Goal: Transaction & Acquisition: Subscribe to service/newsletter

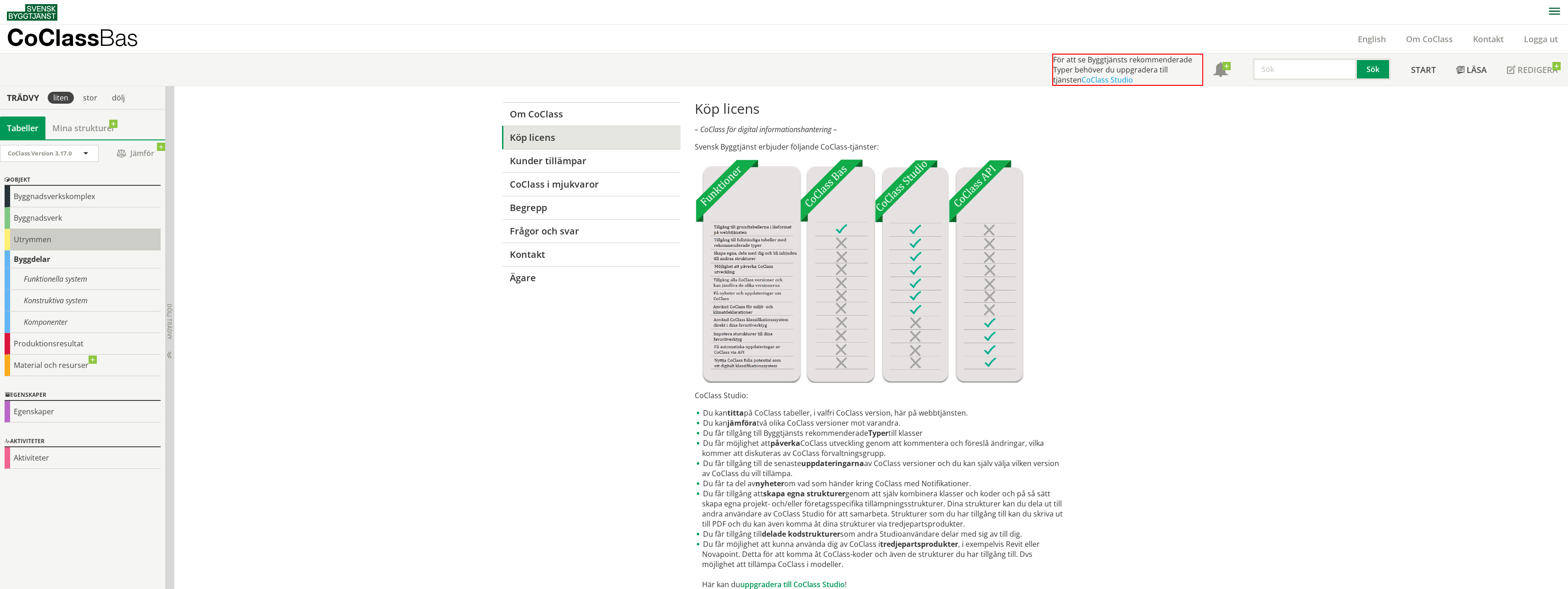
click at [51, 234] on div "Utrymmen" at bounding box center [83, 239] width 156 height 21
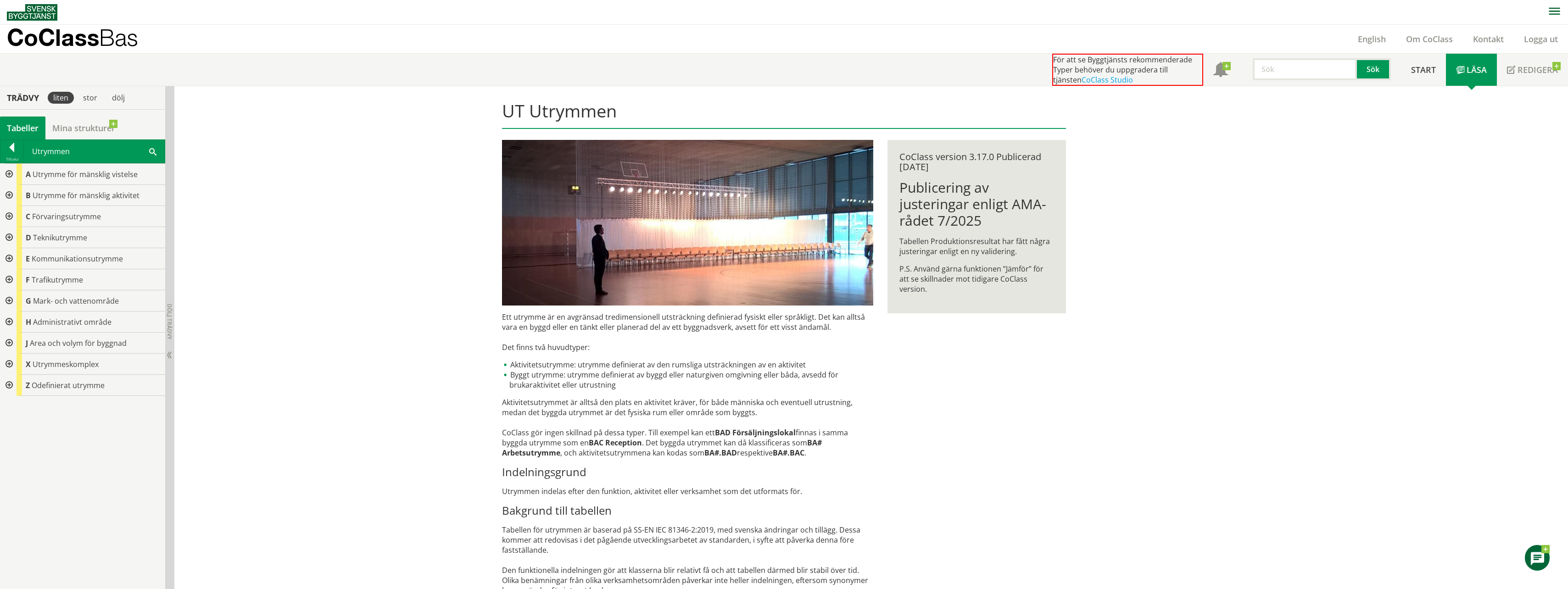
click at [10, 174] on div at bounding box center [8, 174] width 16 height 21
click at [18, 195] on div at bounding box center [15, 195] width 16 height 21
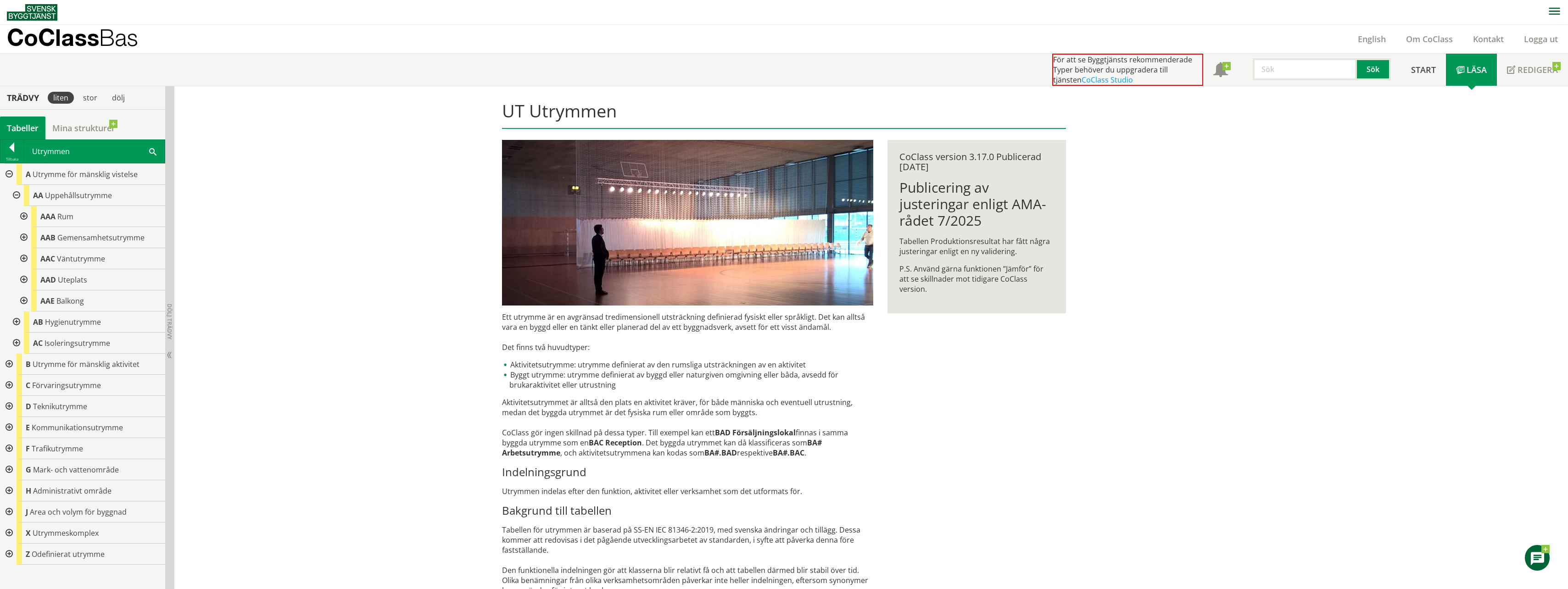
click at [24, 215] on div at bounding box center [23, 216] width 16 height 21
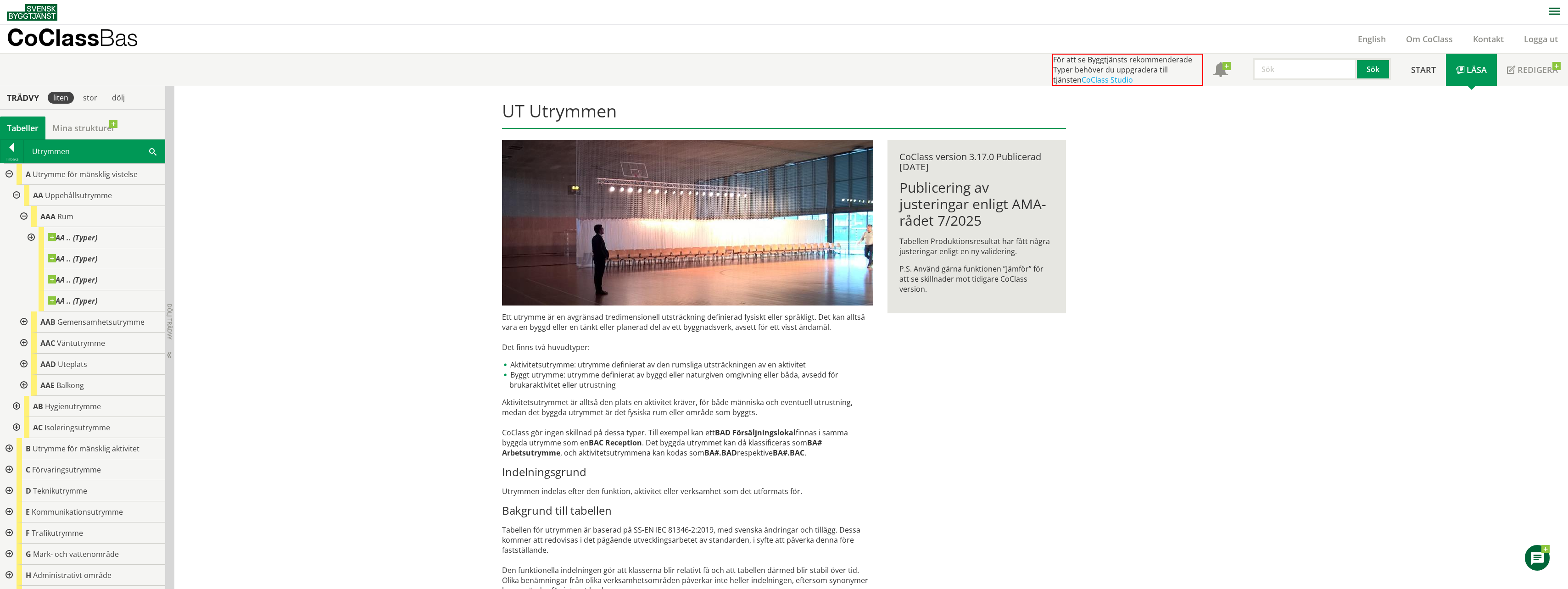
click at [32, 236] on div at bounding box center [30, 237] width 16 height 21
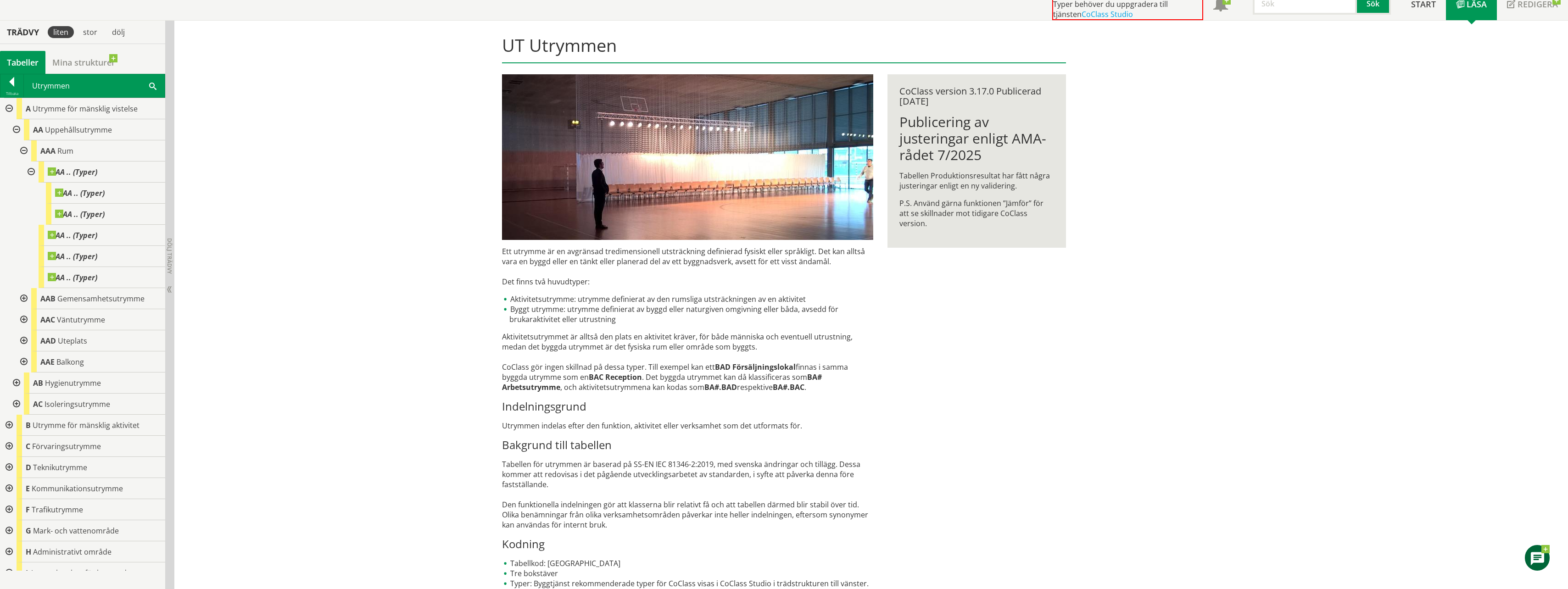
scroll to position [98, 0]
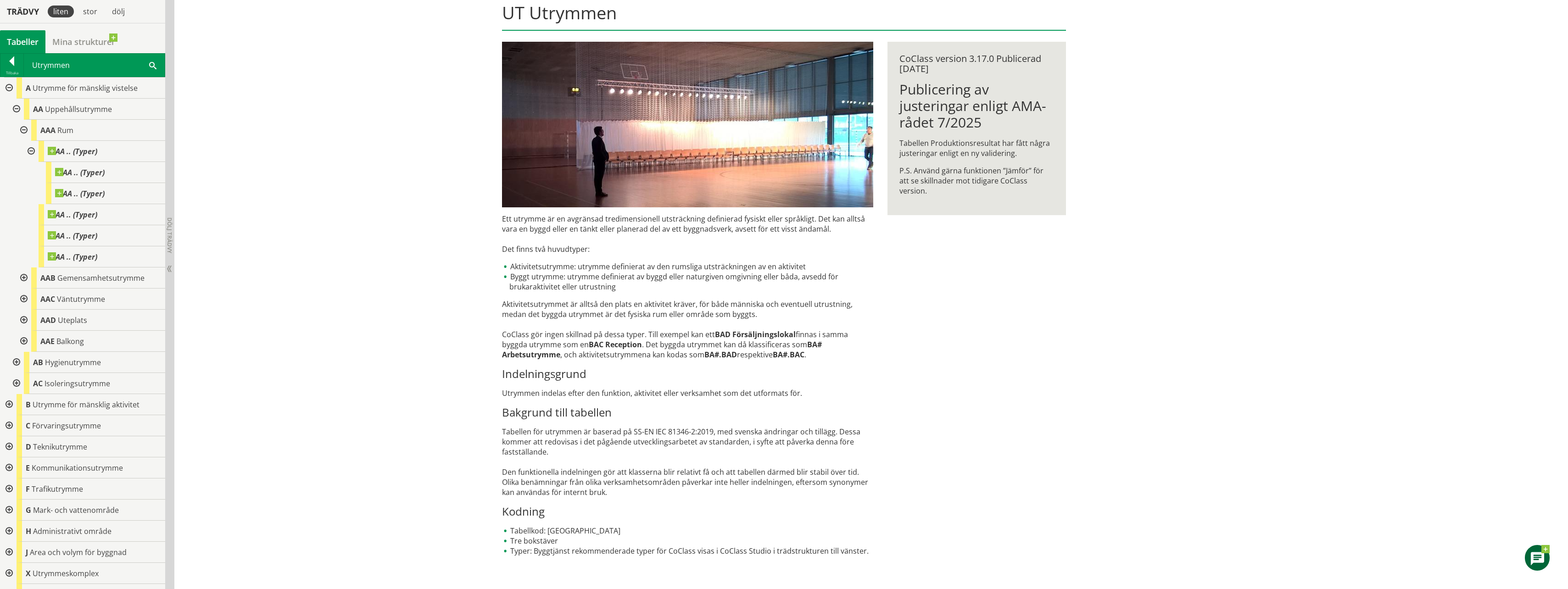
click at [22, 128] on div at bounding box center [23, 130] width 16 height 21
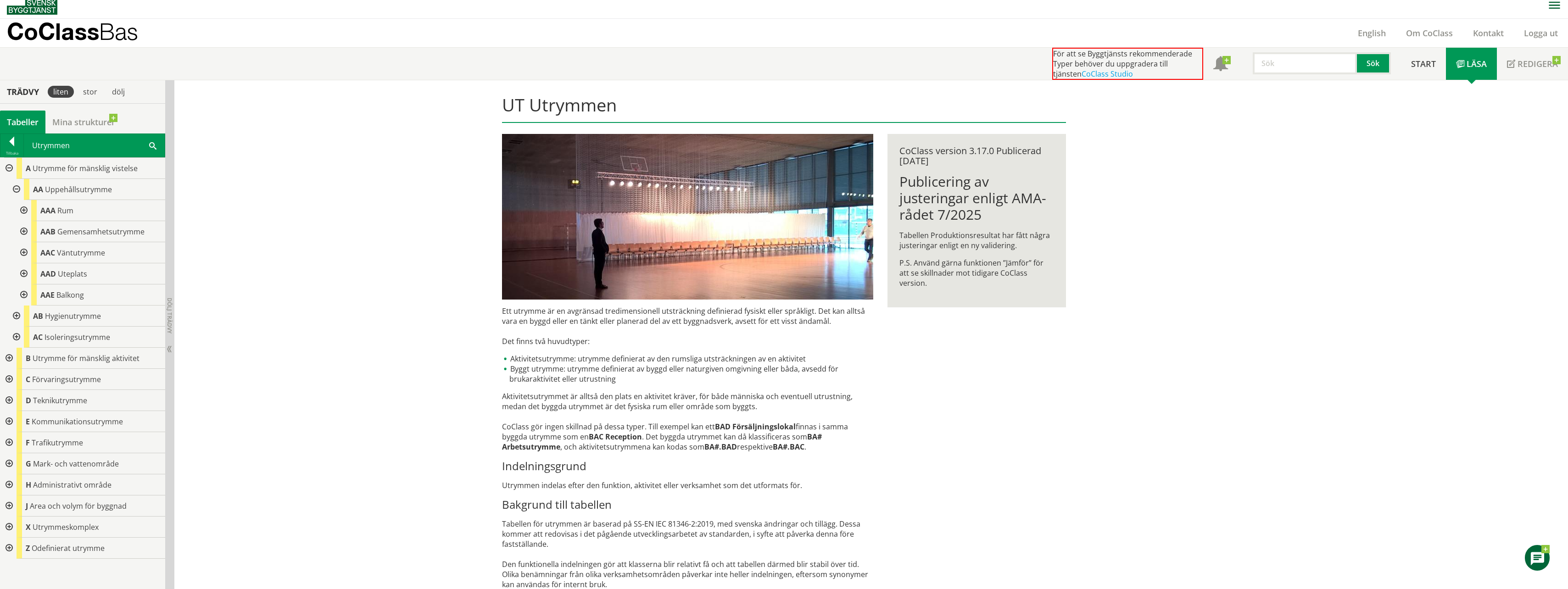
scroll to position [0, 0]
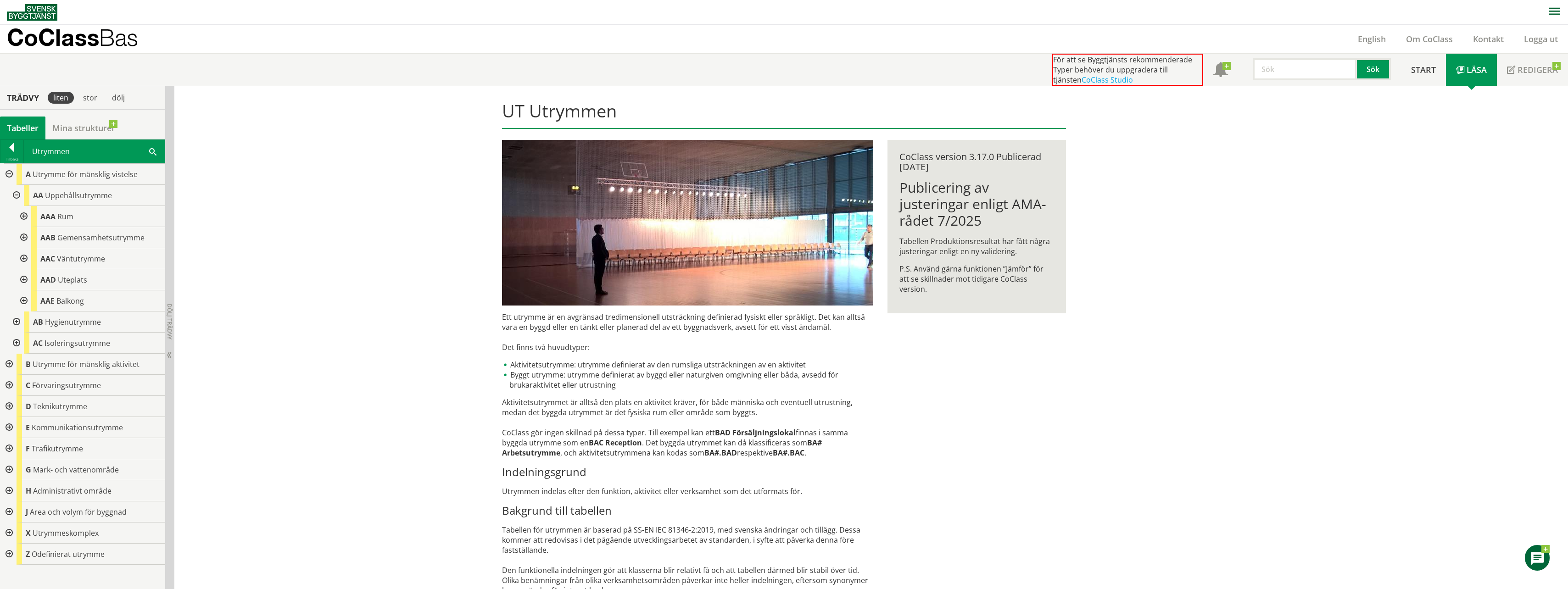
click at [44, 32] on p "CoClass Bas" at bounding box center [72, 37] width 131 height 10
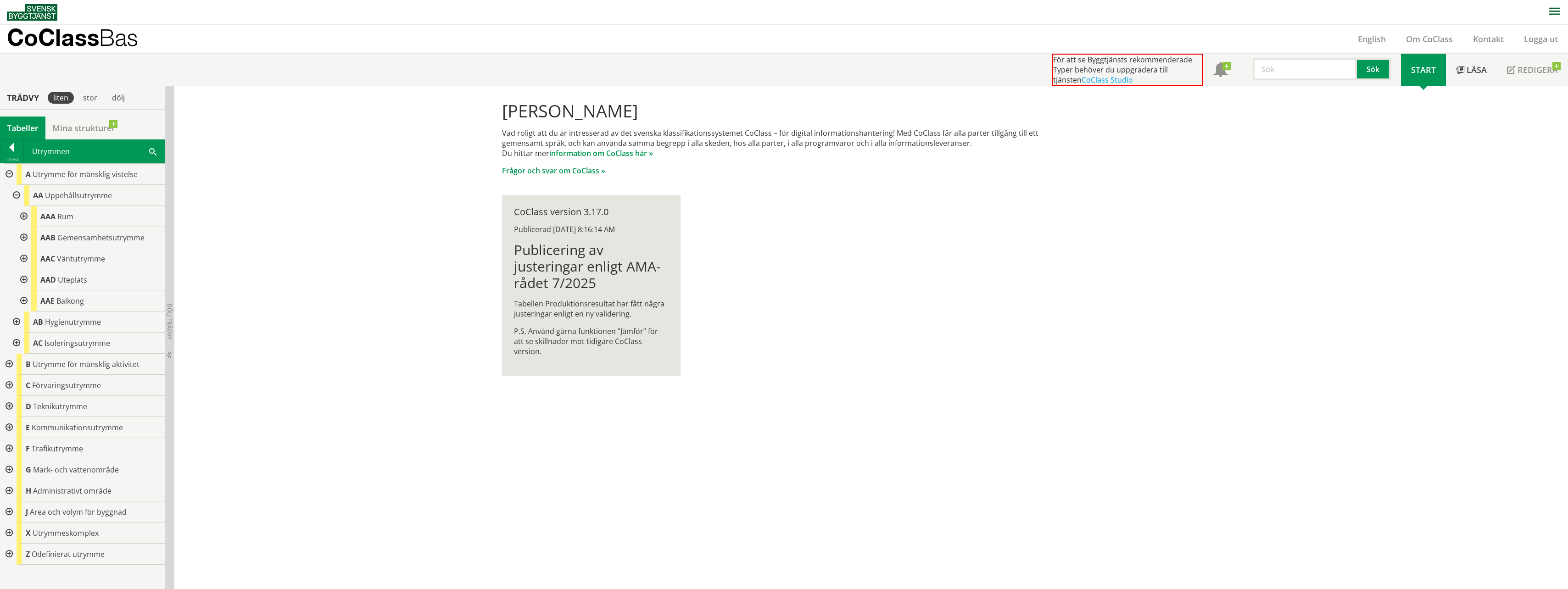
click at [98, 43] on p "CoClass Bas" at bounding box center [72, 37] width 131 height 10
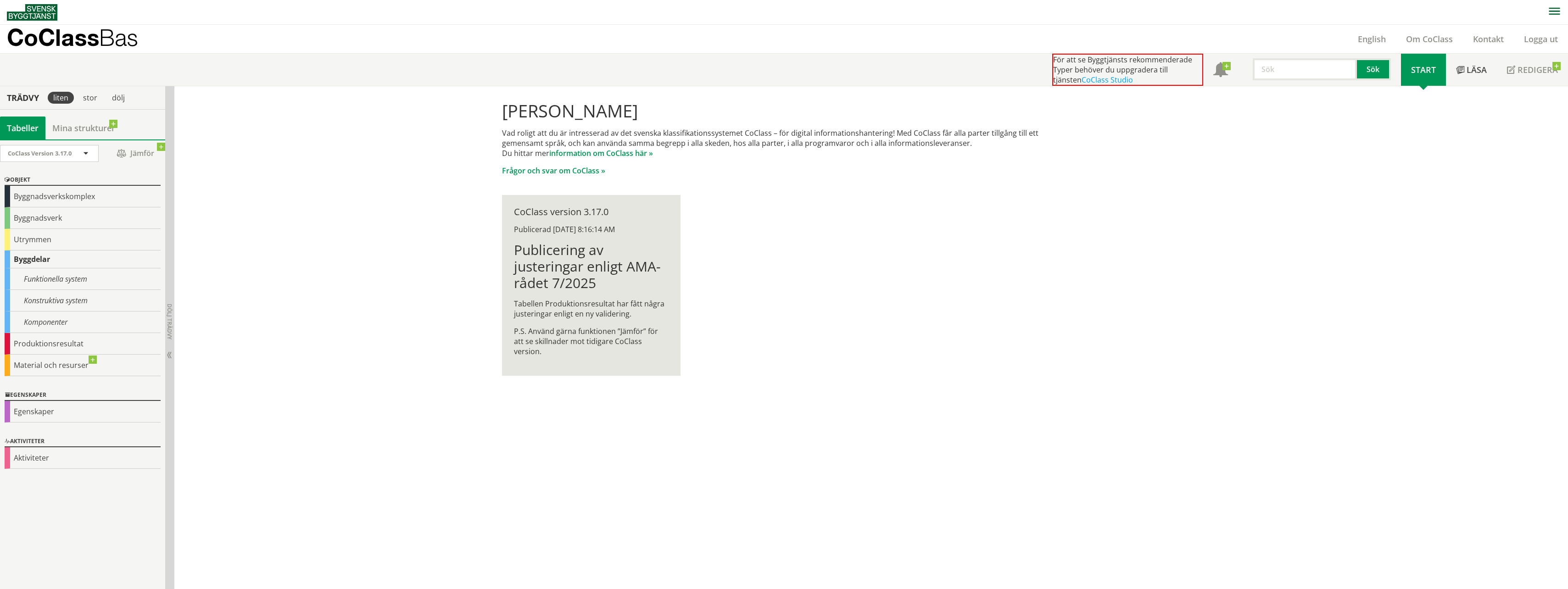
click at [1553, 7] on button "button" at bounding box center [1554, 12] width 27 height 24
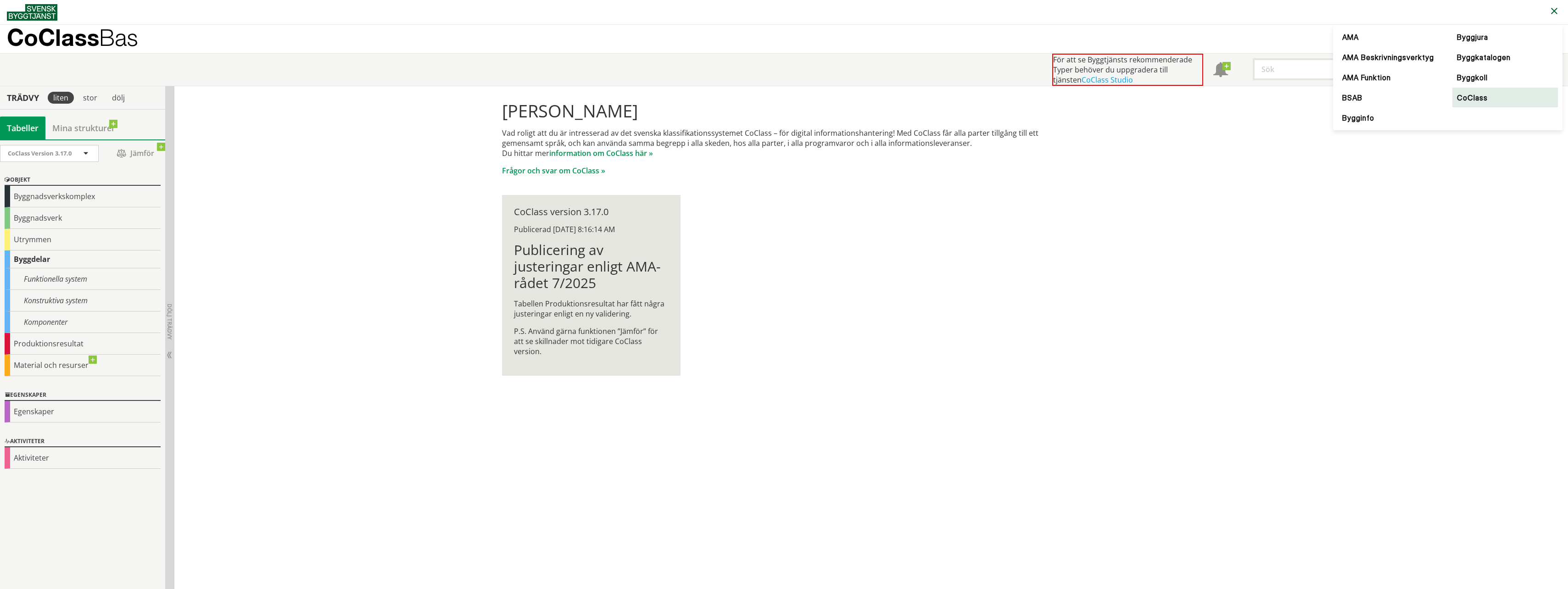
click at [1489, 98] on link "CoClass" at bounding box center [1505, 97] width 105 height 20
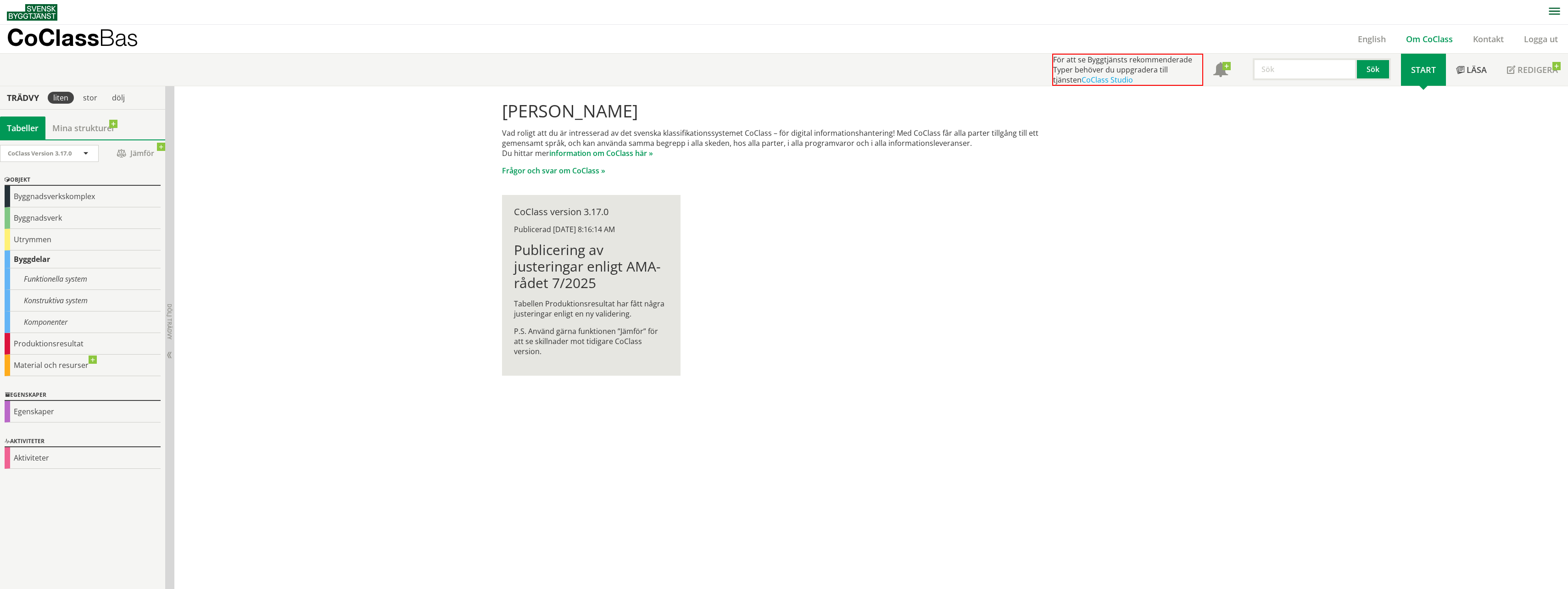
click at [1419, 41] on link "Om CoClass" at bounding box center [1429, 39] width 67 height 11
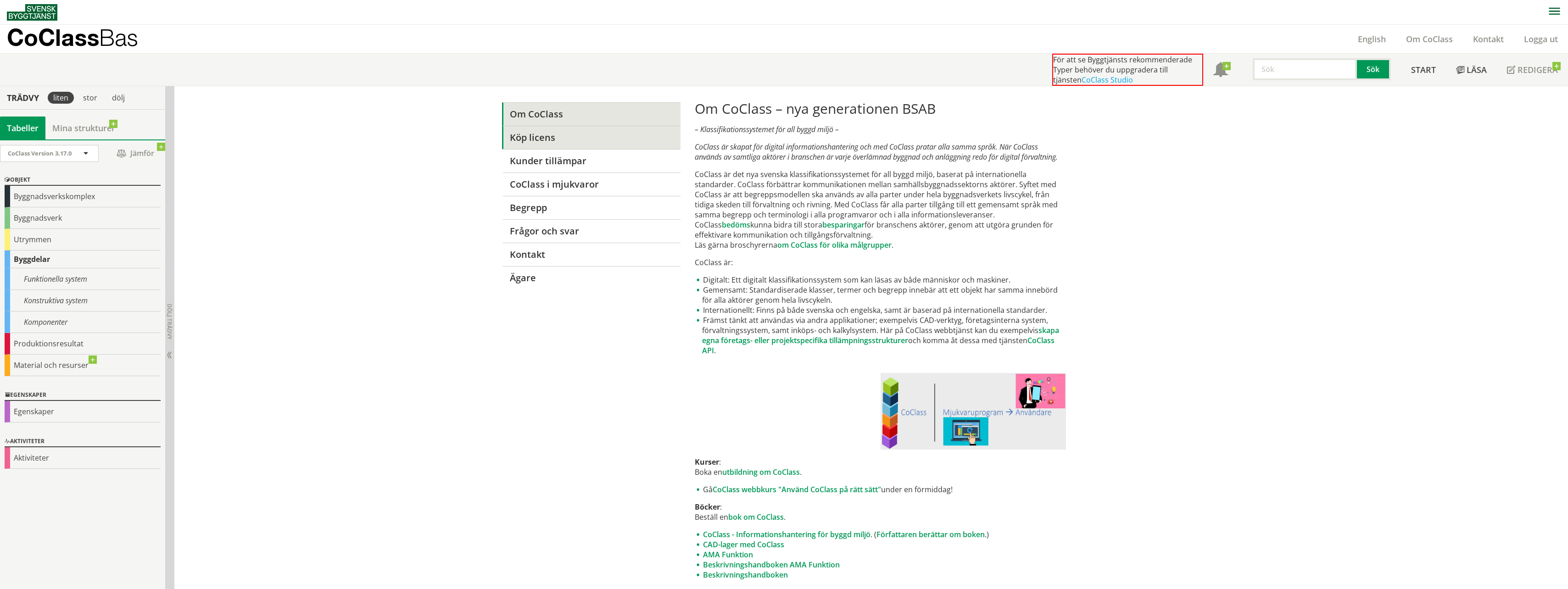
click at [532, 139] on link "Köp licens" at bounding box center [591, 138] width 178 height 23
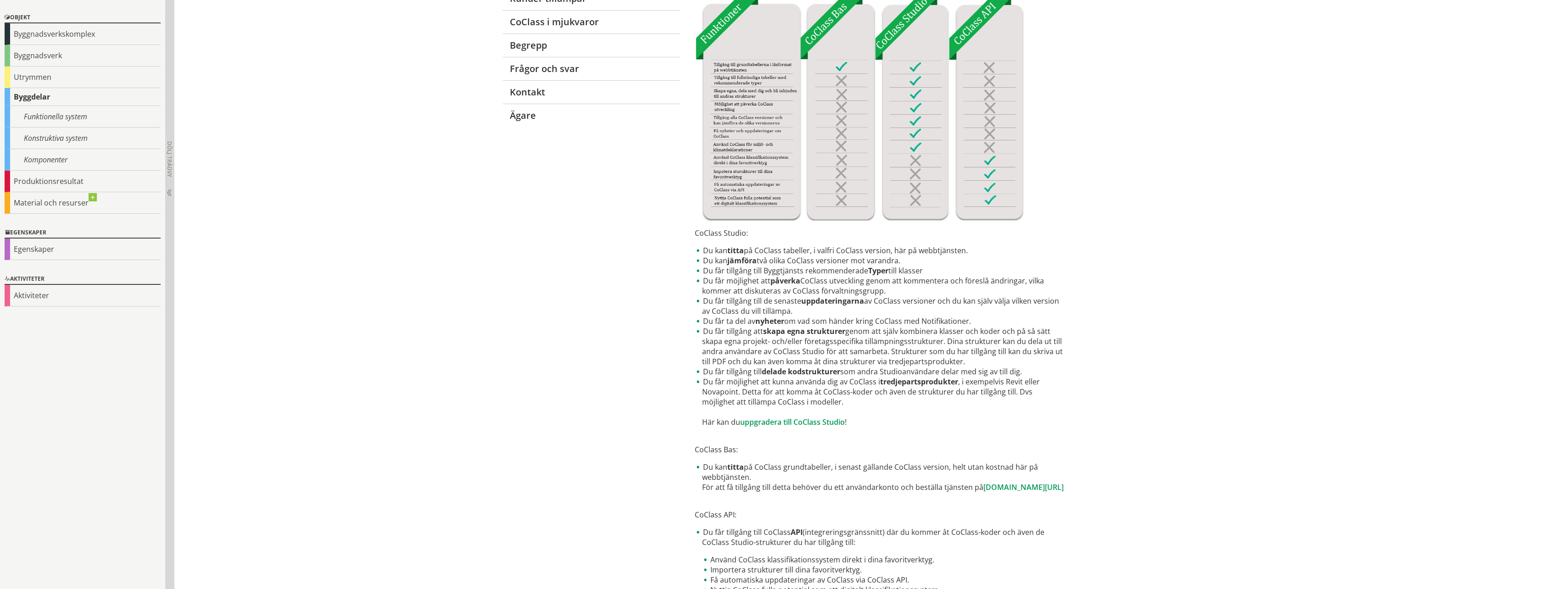
scroll to position [229, 0]
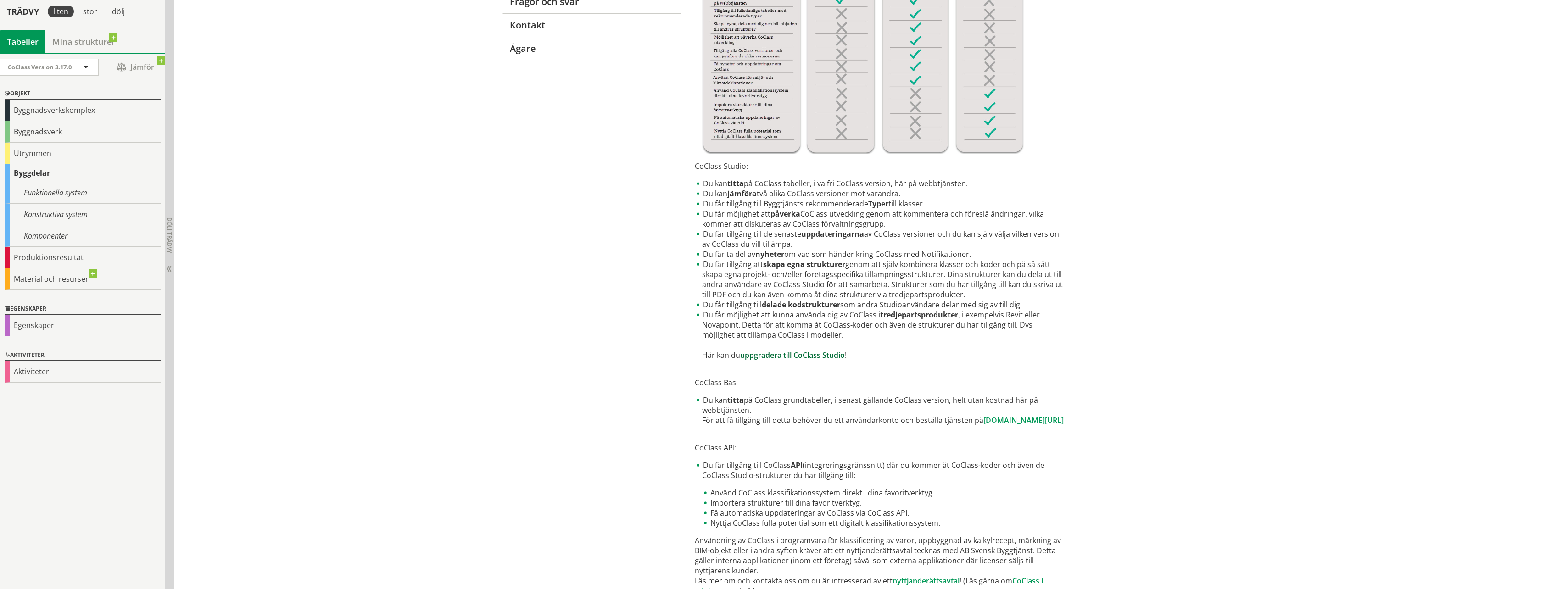
click at [801, 356] on link "uppgradera till CoClass Studio" at bounding box center [793, 355] width 105 height 10
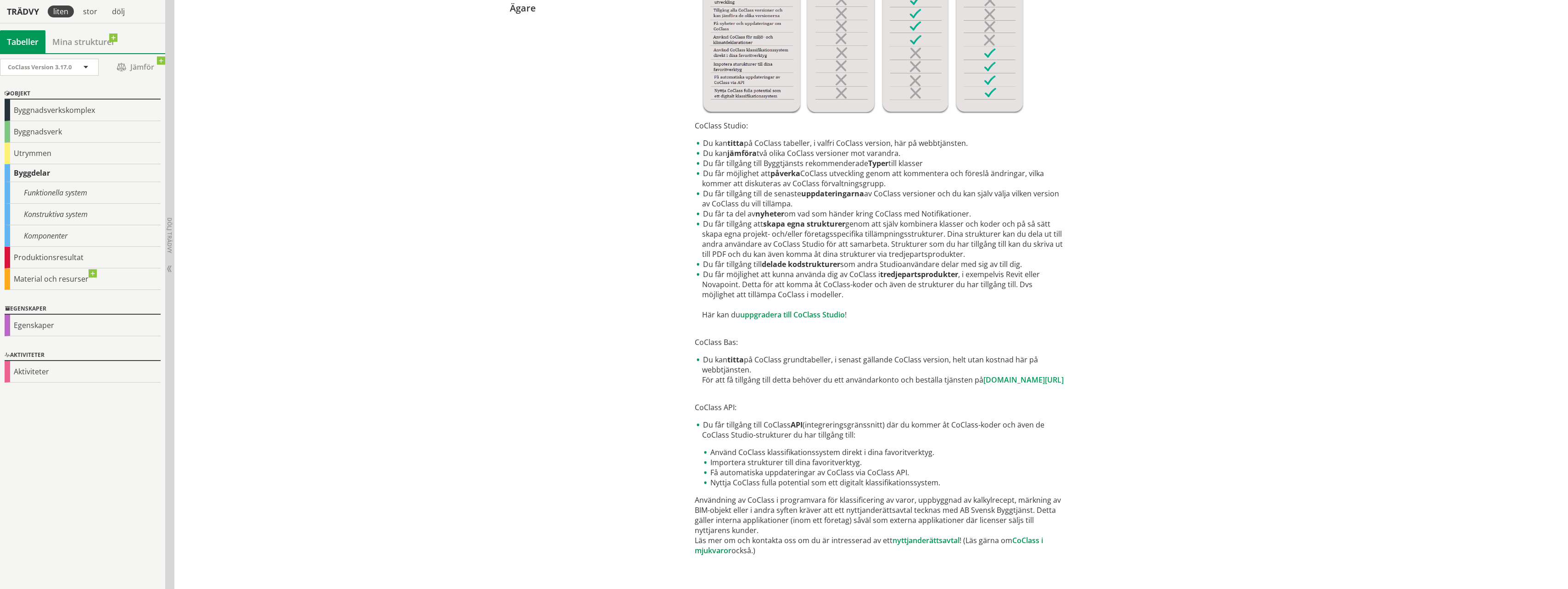
scroll to position [276, 0]
